Goal: Task Accomplishment & Management: Use online tool/utility

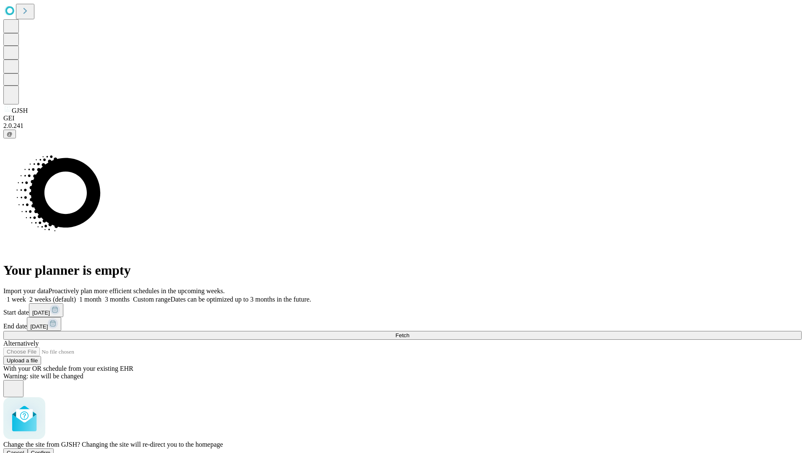
click at [51, 450] on span "Confirm" at bounding box center [41, 453] width 20 height 6
click at [26, 296] on label "1 week" at bounding box center [14, 299] width 23 height 7
click at [409, 332] on span "Fetch" at bounding box center [402, 335] width 14 height 6
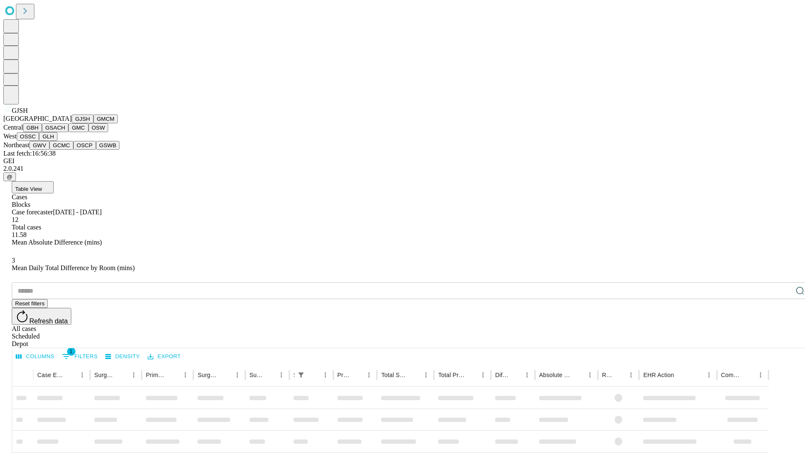
click at [94, 123] on button "GMCM" at bounding box center [106, 118] width 24 height 9
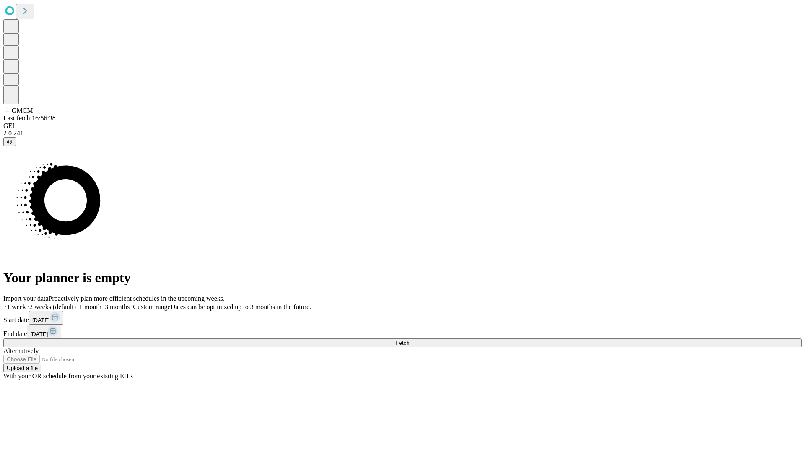
click at [26, 303] on label "1 week" at bounding box center [14, 306] width 23 height 7
click at [409, 340] on span "Fetch" at bounding box center [402, 343] width 14 height 6
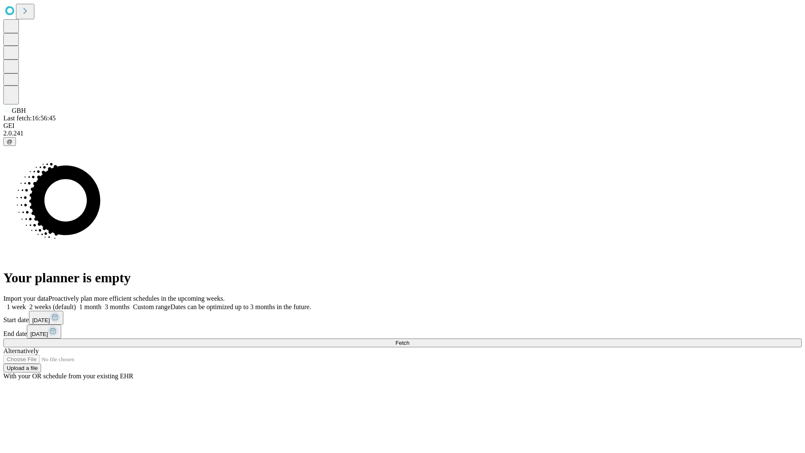
click at [26, 303] on label "1 week" at bounding box center [14, 306] width 23 height 7
click at [409, 340] on span "Fetch" at bounding box center [402, 343] width 14 height 6
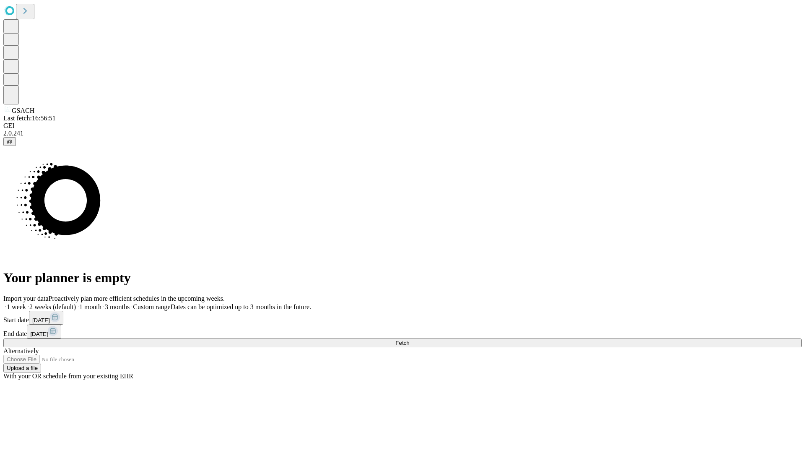
click at [409, 340] on span "Fetch" at bounding box center [402, 343] width 14 height 6
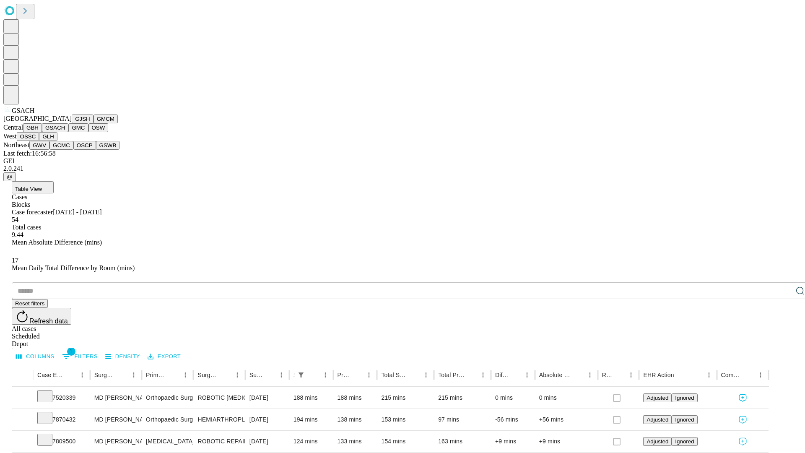
click at [68, 132] on button "GMC" at bounding box center [78, 127] width 20 height 9
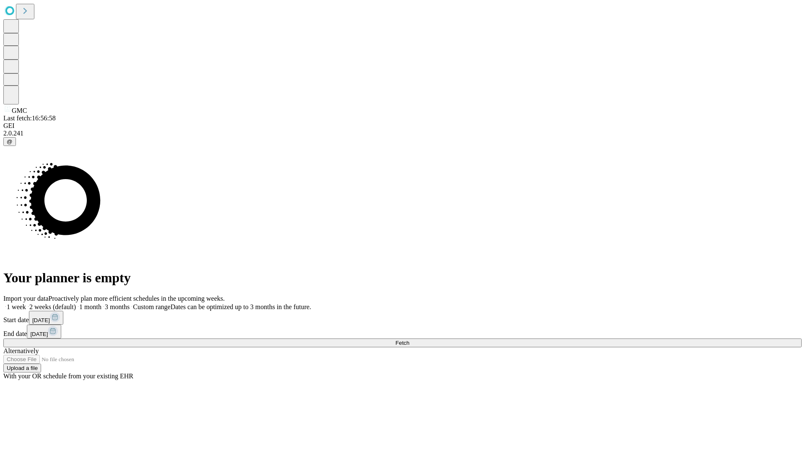
click at [26, 303] on label "1 week" at bounding box center [14, 306] width 23 height 7
click at [409, 340] on span "Fetch" at bounding box center [402, 343] width 14 height 6
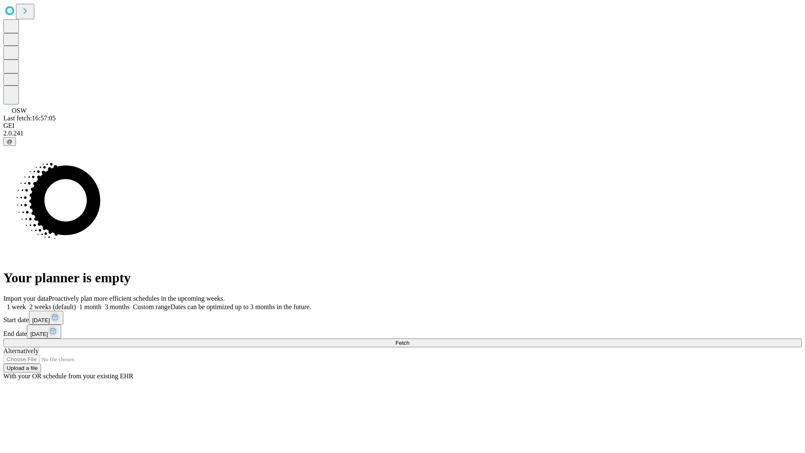
click at [26, 303] on label "1 week" at bounding box center [14, 306] width 23 height 7
click at [409, 340] on span "Fetch" at bounding box center [402, 343] width 14 height 6
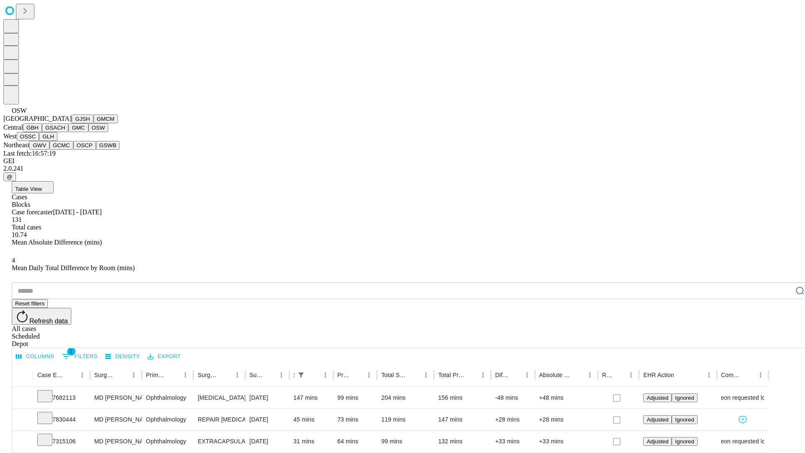
click at [39, 141] on button "OSSC" at bounding box center [28, 136] width 23 height 9
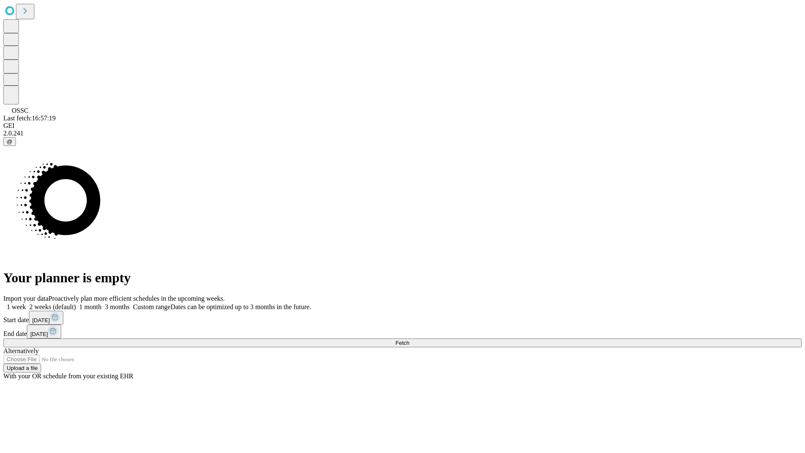
click at [26, 303] on label "1 week" at bounding box center [14, 306] width 23 height 7
click at [409, 340] on span "Fetch" at bounding box center [402, 343] width 14 height 6
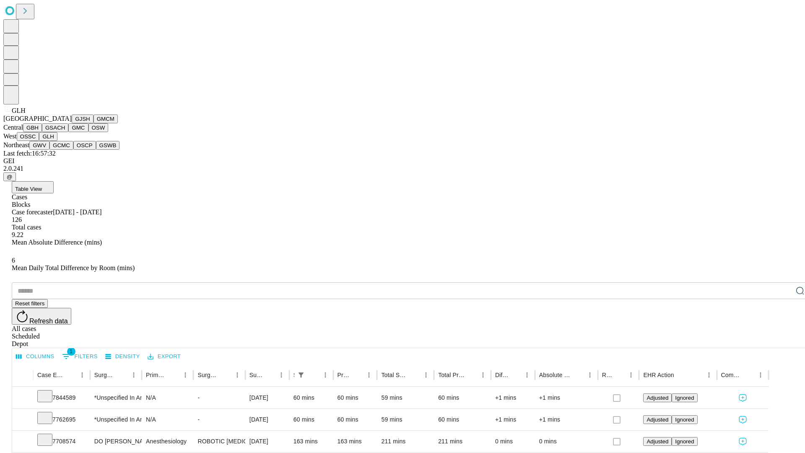
click at [49, 150] on button "GWV" at bounding box center [39, 145] width 20 height 9
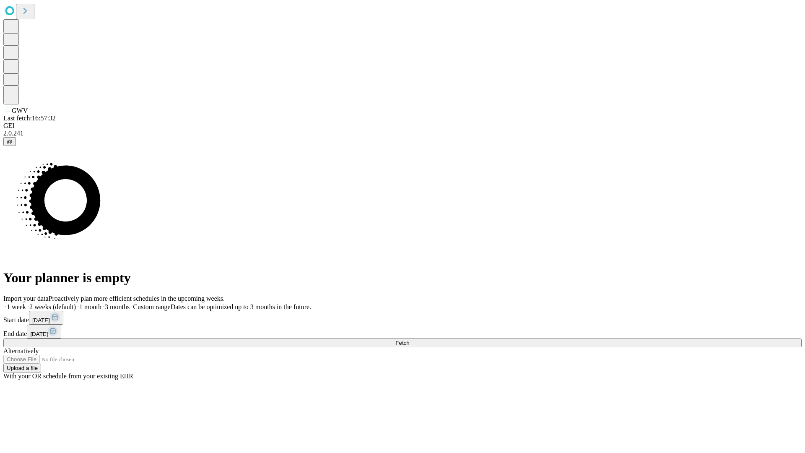
click at [26, 303] on label "1 week" at bounding box center [14, 306] width 23 height 7
click at [409, 340] on span "Fetch" at bounding box center [402, 343] width 14 height 6
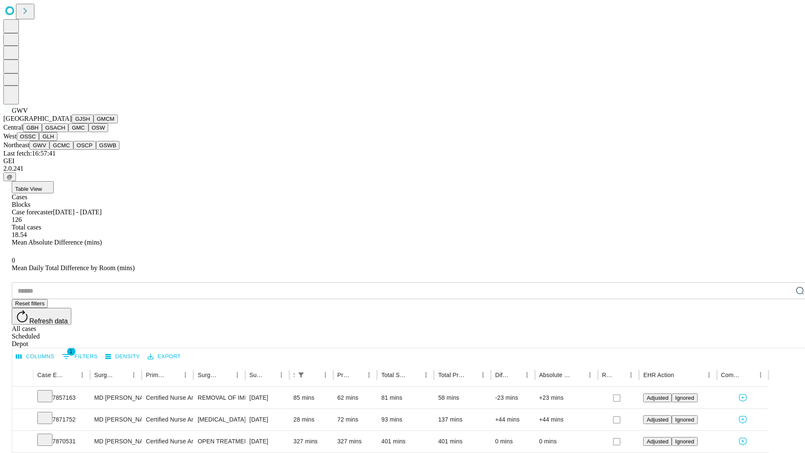
click at [65, 150] on button "GCMC" at bounding box center [61, 145] width 24 height 9
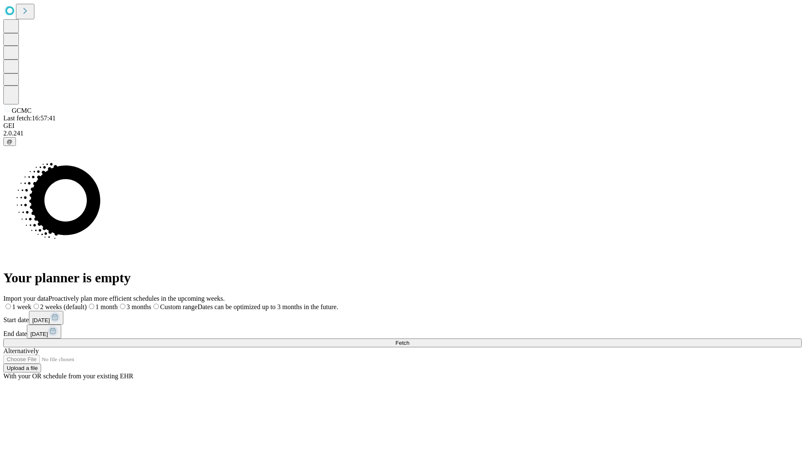
click at [31, 303] on label "1 week" at bounding box center [17, 306] width 28 height 7
click at [409, 340] on span "Fetch" at bounding box center [402, 343] width 14 height 6
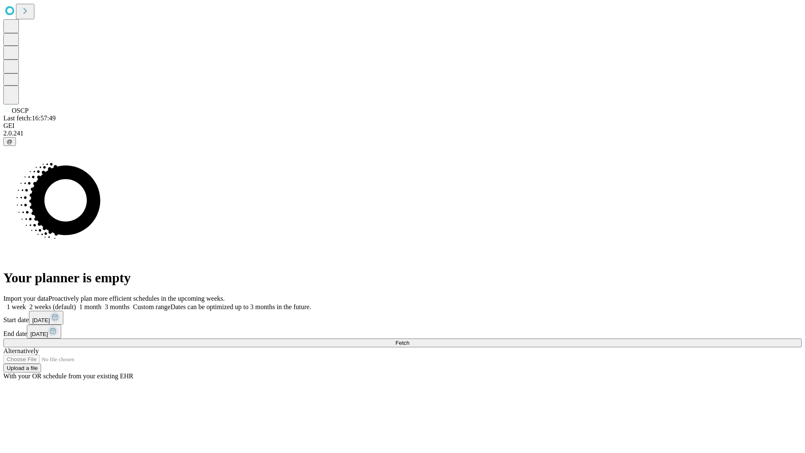
click at [26, 303] on label "1 week" at bounding box center [14, 306] width 23 height 7
click at [409, 340] on span "Fetch" at bounding box center [402, 343] width 14 height 6
